Goal: Task Accomplishment & Management: Manage account settings

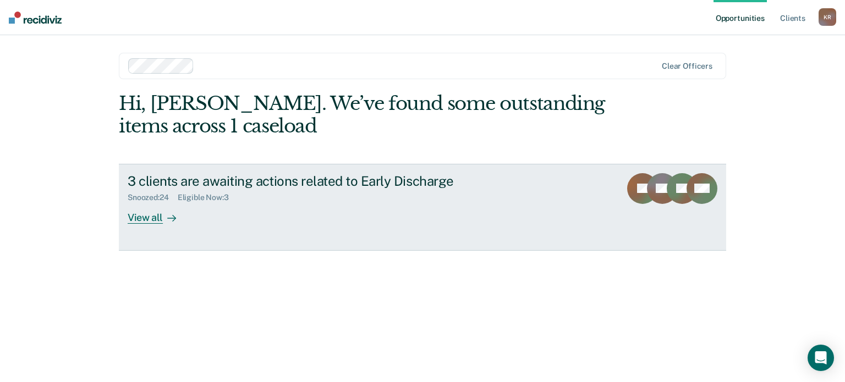
click at [488, 200] on div "3 clients are awaiting actions related to Early Discharge Snoozed : 24 Eligible…" at bounding box center [334, 198] width 413 height 51
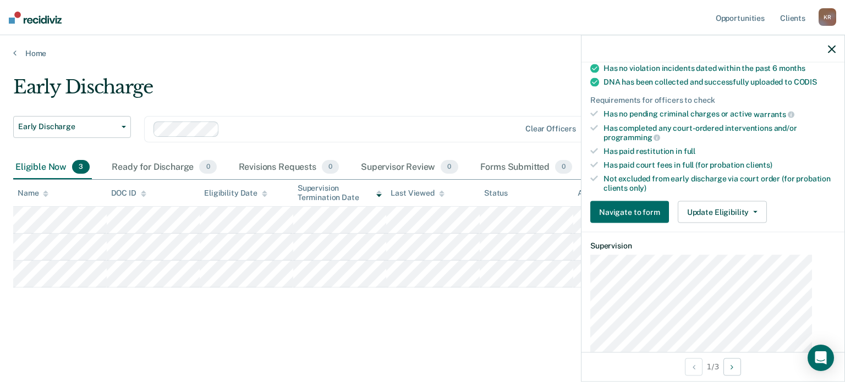
scroll to position [275, 0]
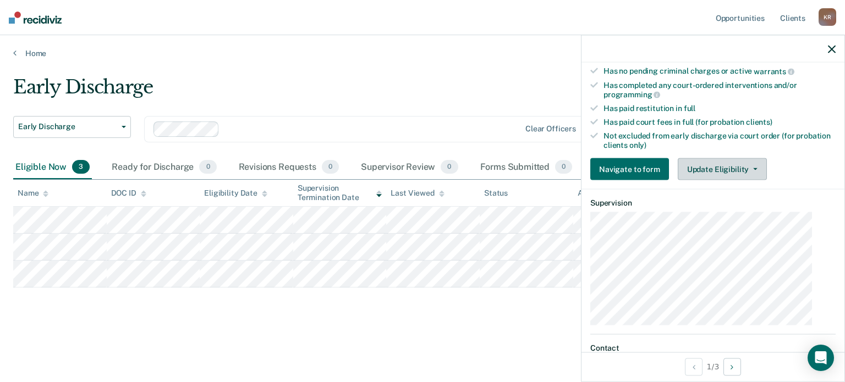
click at [730, 158] on button "Update Eligibility" at bounding box center [722, 169] width 89 height 22
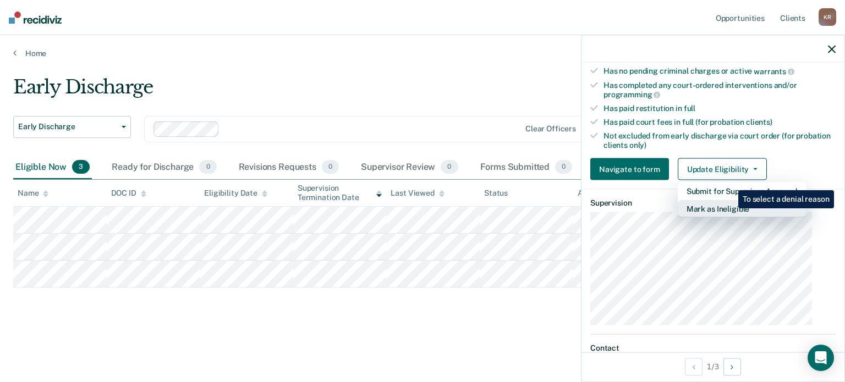
click at [730, 200] on button "Mark as Ineligible" at bounding box center [742, 209] width 129 height 18
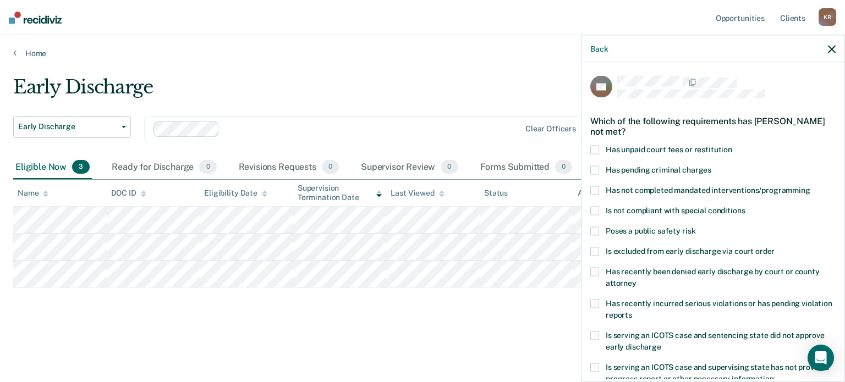
scroll to position [0, 0]
click at [599, 248] on span at bounding box center [594, 252] width 9 height 9
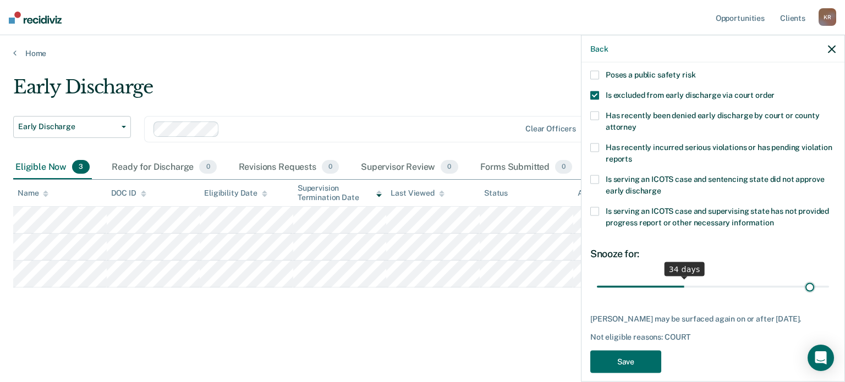
scroll to position [156, 0]
drag, startPoint x: 682, startPoint y: 273, endPoint x: 844, endPoint y: 279, distance: 162.9
type input "90"
click at [829, 279] on input "range" at bounding box center [713, 286] width 232 height 19
click at [636, 351] on button "Save" at bounding box center [625, 362] width 71 height 23
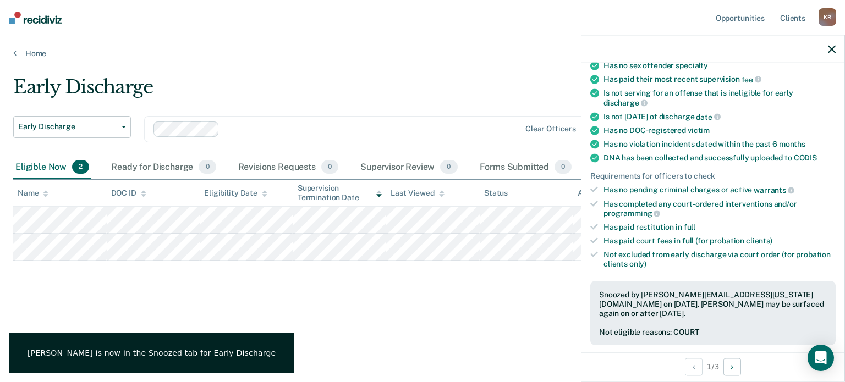
click at [480, 298] on div "Early Discharge Early Discharge Early Discharge Clear officers Eligible Now 2 R…" at bounding box center [422, 188] width 818 height 224
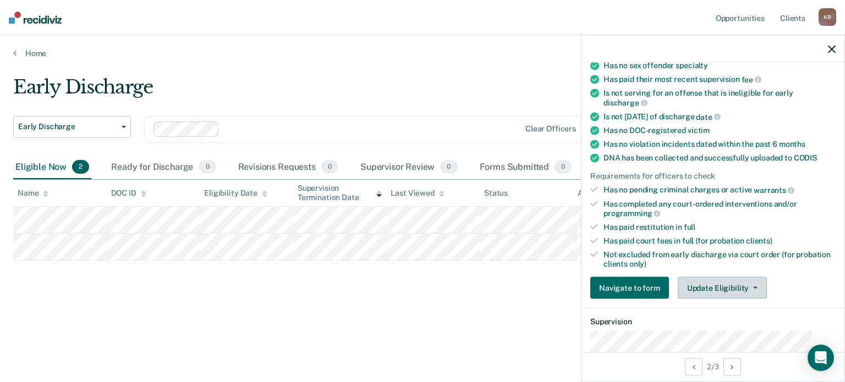
click at [716, 277] on button "Update Eligibility" at bounding box center [722, 288] width 89 height 22
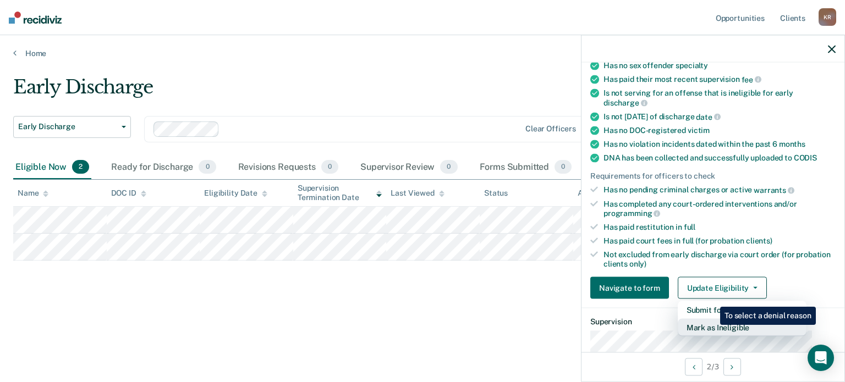
click at [712, 319] on button "Mark as Ineligible" at bounding box center [742, 328] width 129 height 18
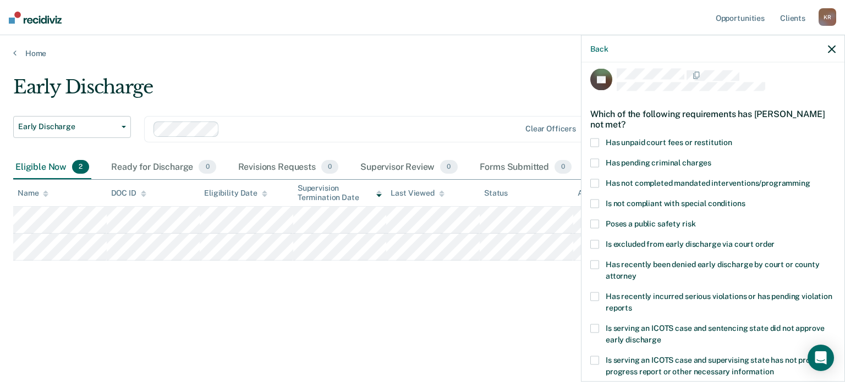
scroll to position [0, 0]
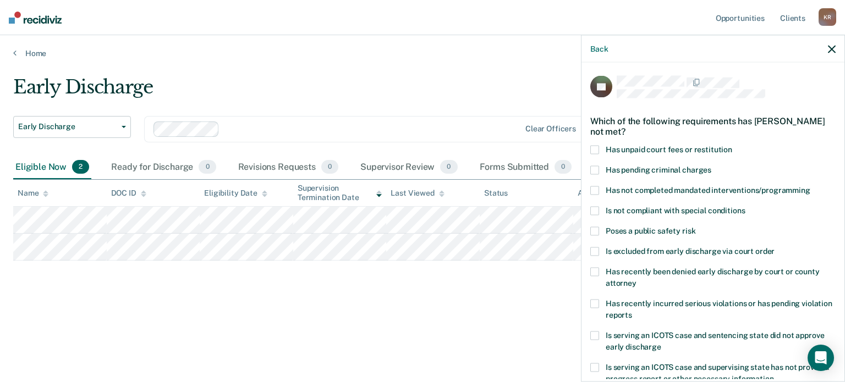
click at [599, 186] on span at bounding box center [594, 190] width 9 height 9
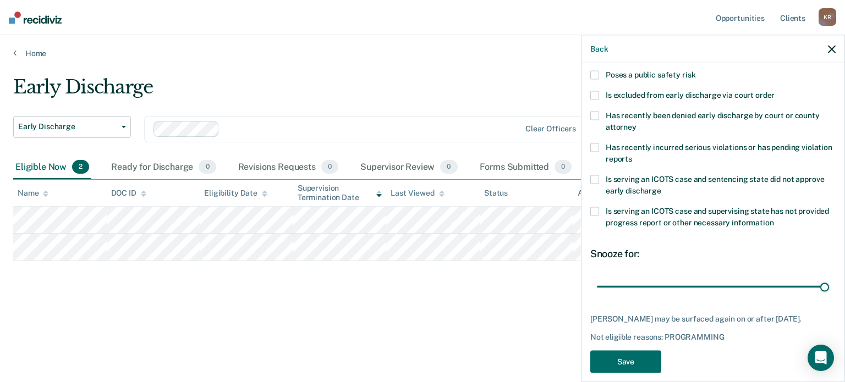
drag, startPoint x: 680, startPoint y: 272, endPoint x: 835, endPoint y: 268, distance: 155.2
type input "90"
click at [829, 277] on input "range" at bounding box center [713, 286] width 232 height 19
click at [647, 351] on button "Save" at bounding box center [625, 362] width 71 height 23
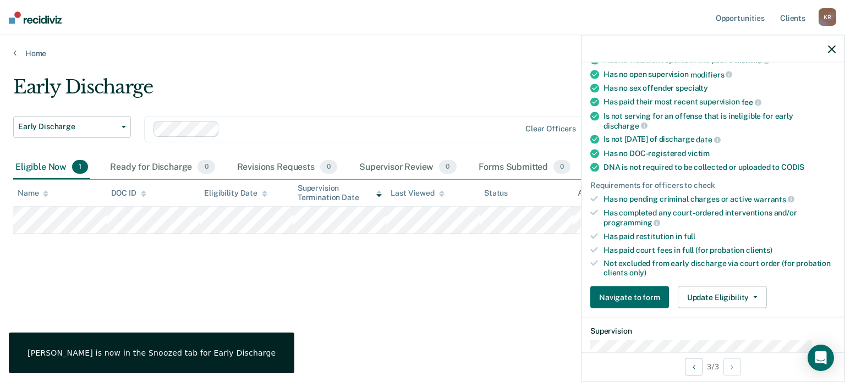
scroll to position [178, 0]
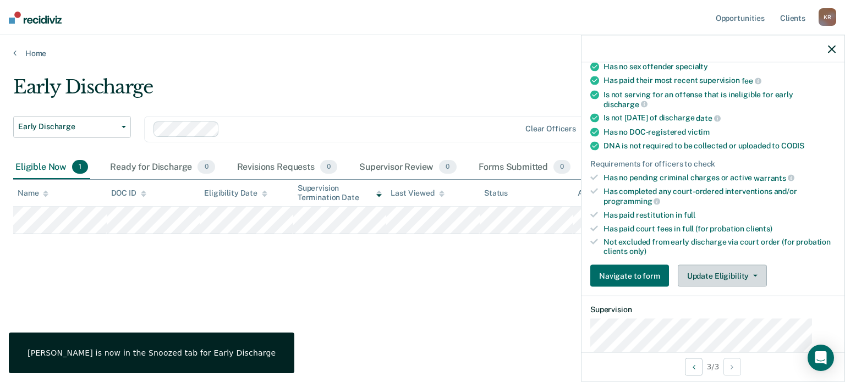
click at [719, 265] on button "Update Eligibility" at bounding box center [722, 276] width 89 height 22
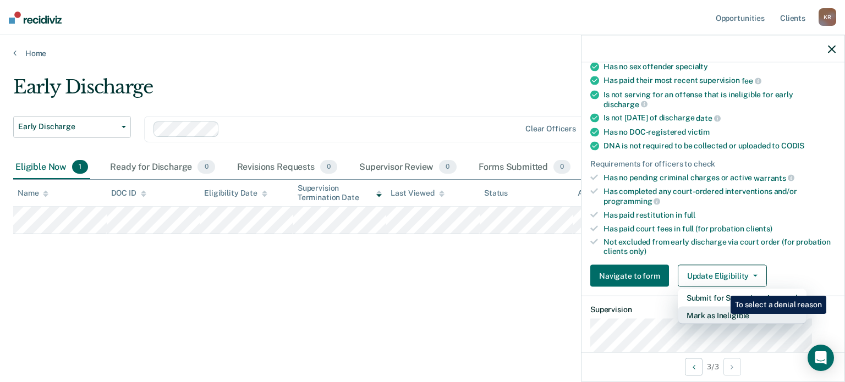
click at [722, 306] on button "Mark as Ineligible" at bounding box center [742, 315] width 129 height 18
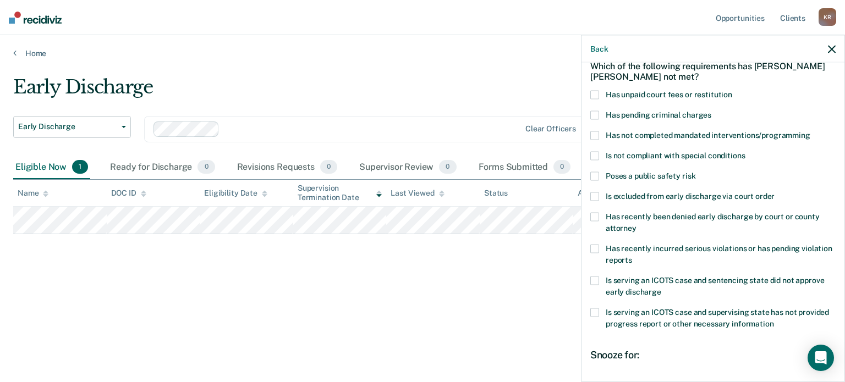
scroll to position [0, 0]
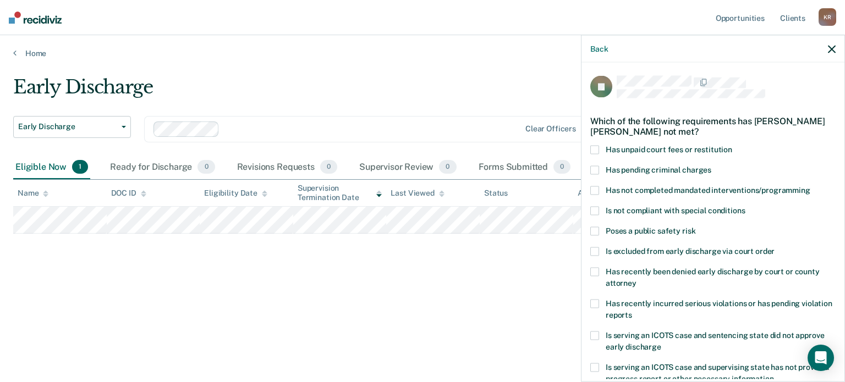
click at [599, 146] on span at bounding box center [594, 150] width 9 height 9
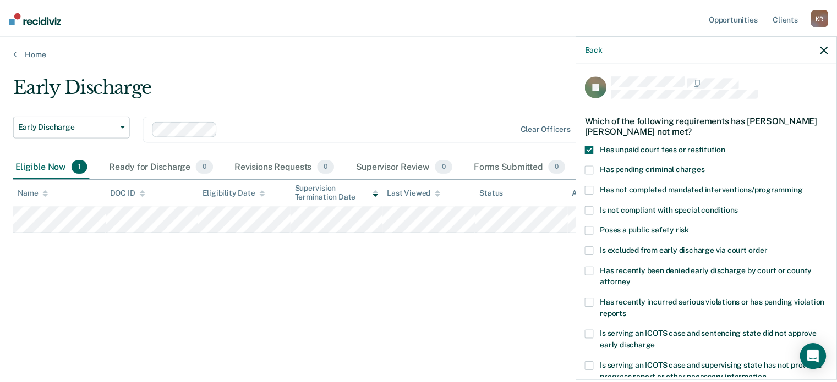
scroll to position [156, 0]
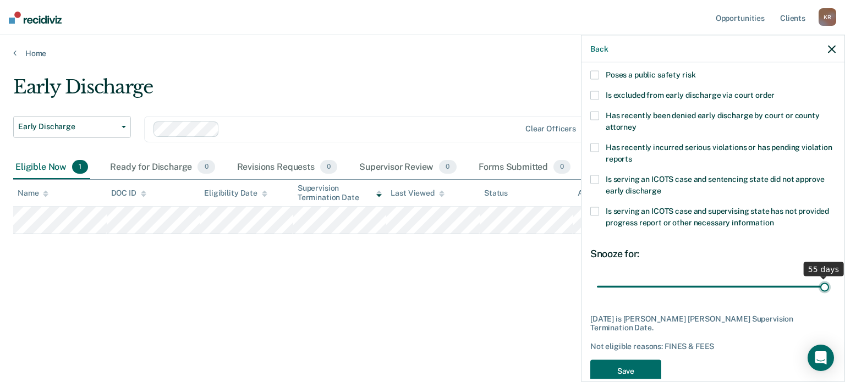
drag, startPoint x: 729, startPoint y: 270, endPoint x: 829, endPoint y: 270, distance: 100.1
type input "55"
click at [829, 277] on input "range" at bounding box center [713, 286] width 232 height 19
click at [623, 360] on button "Save" at bounding box center [625, 371] width 71 height 23
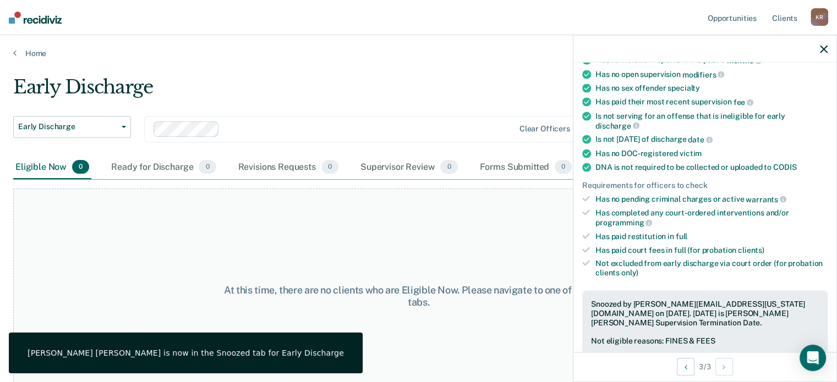
click at [414, 43] on div "Home" at bounding box center [418, 46] width 837 height 23
click at [825, 48] on icon "button" at bounding box center [824, 49] width 8 height 8
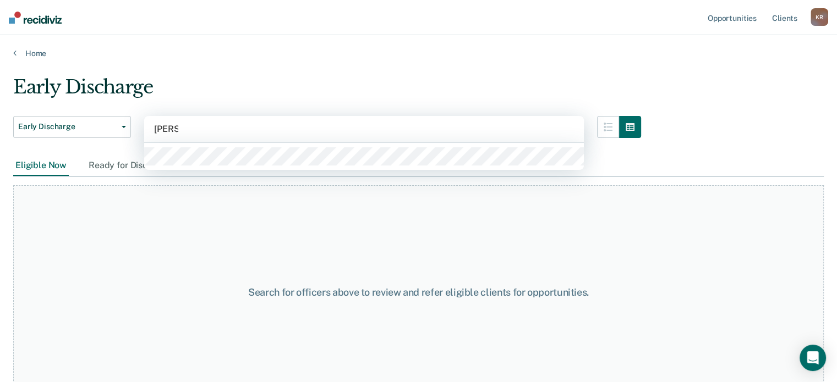
type input "[PERSON_NAME]"
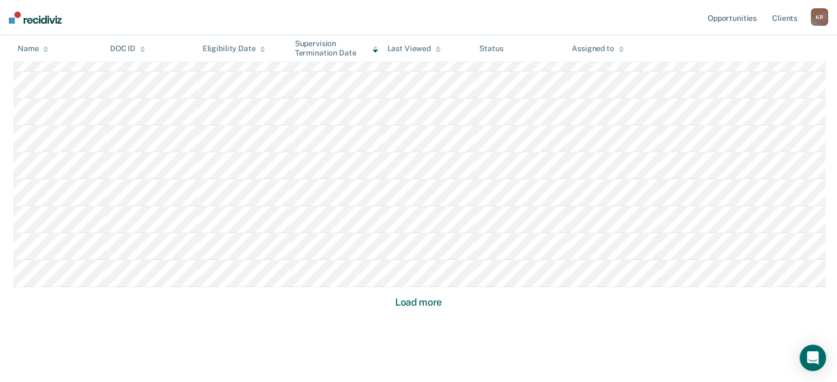
scroll to position [732, 0]
